Goal: Information Seeking & Learning: Find specific fact

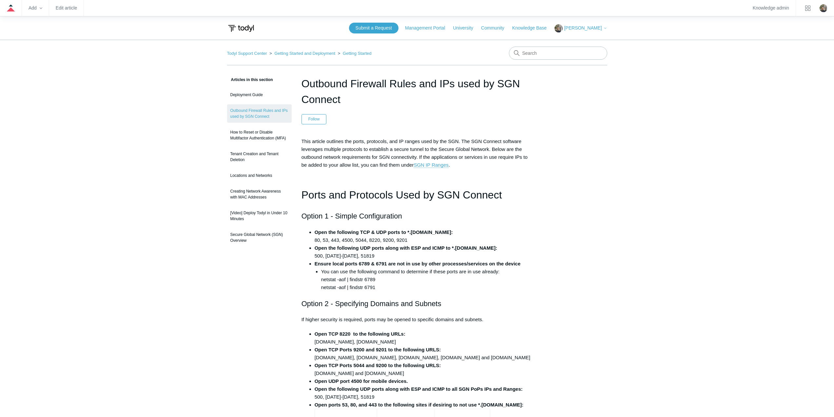
drag, startPoint x: 351, startPoint y: 102, endPoint x: 304, endPoint y: 83, distance: 50.2
click at [304, 83] on h1 "Outbound Firewall Rules and IPs used by SGN Connect" at bounding box center [417, 91] width 231 height 31
copy h1 "Outbound Firewall Rules and IPs used by SGN Connect"
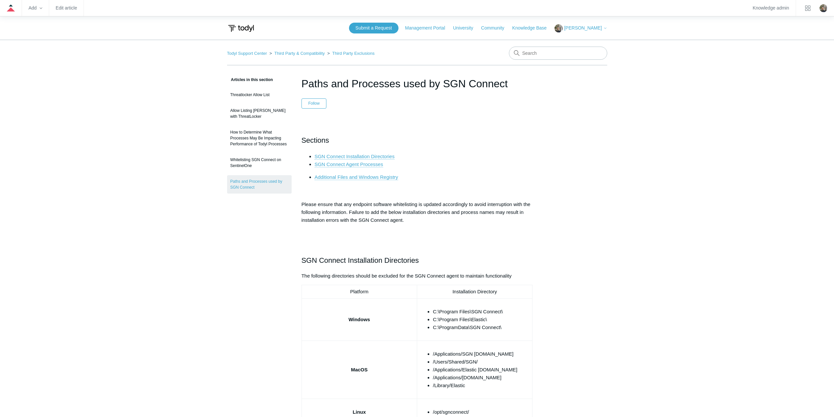
drag, startPoint x: 511, startPoint y: 84, endPoint x: 290, endPoint y: 81, distance: 220.4
click at [433, 106] on header "Paths and Processes used by SGN Connect Follow Not yet followed by anyone" at bounding box center [417, 92] width 231 height 33
click at [519, 87] on h1 "Paths and Processes used by SGN Connect" at bounding box center [417, 84] width 231 height 16
drag, startPoint x: 507, startPoint y: 83, endPoint x: 301, endPoint y: 85, distance: 206.3
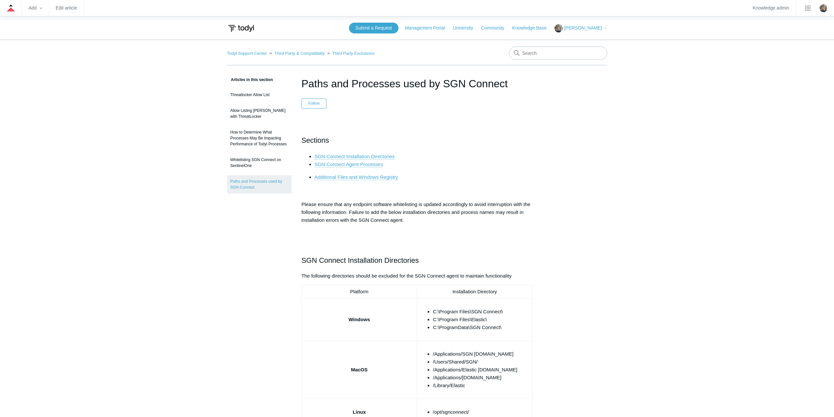
copy h1 "Paths and Processes used by SGN Connect"
